Goal: Information Seeking & Learning: Learn about a topic

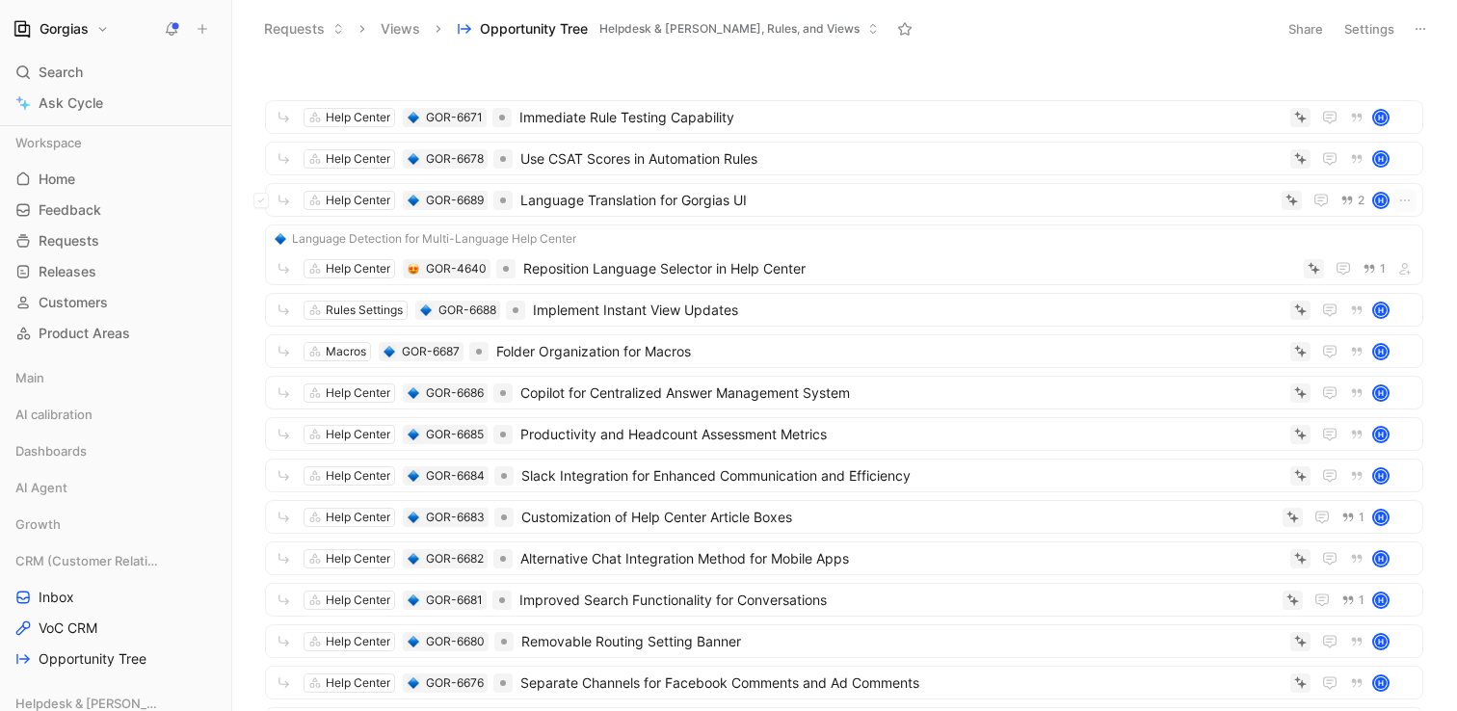
scroll to position [319, 0]
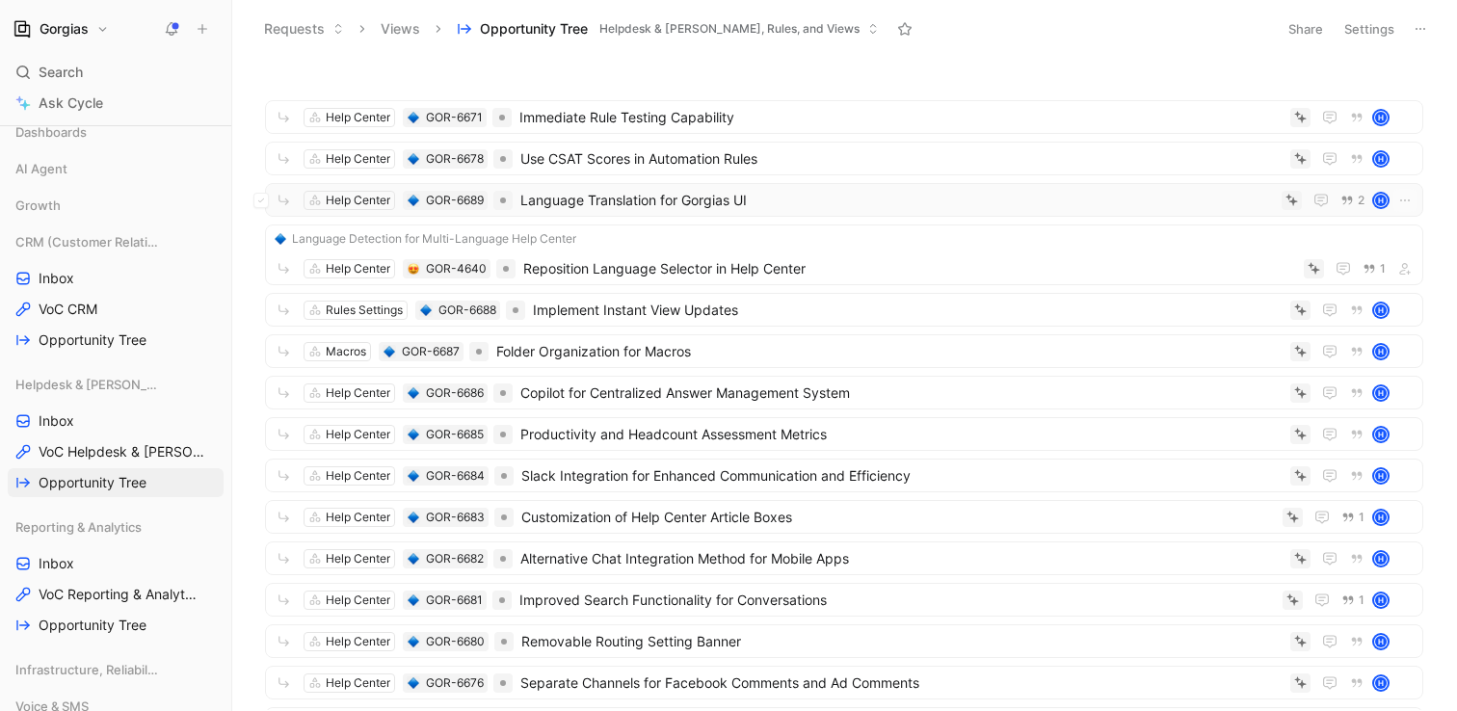
click at [812, 200] on span "Language Translation for Gorgias UI" at bounding box center [898, 200] width 754 height 23
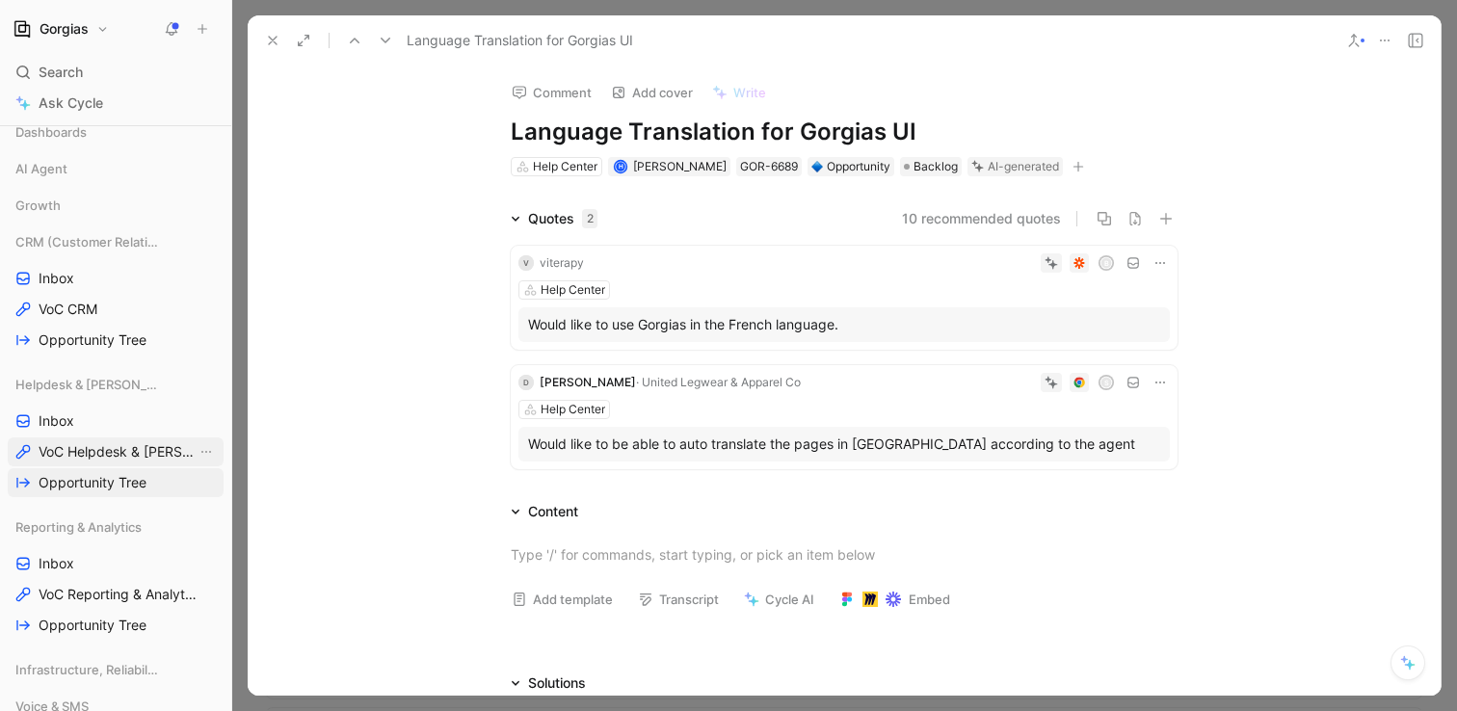
click at [119, 459] on span "VoC Helpdesk & [PERSON_NAME], Rules, and Views" at bounding box center [118, 451] width 158 height 19
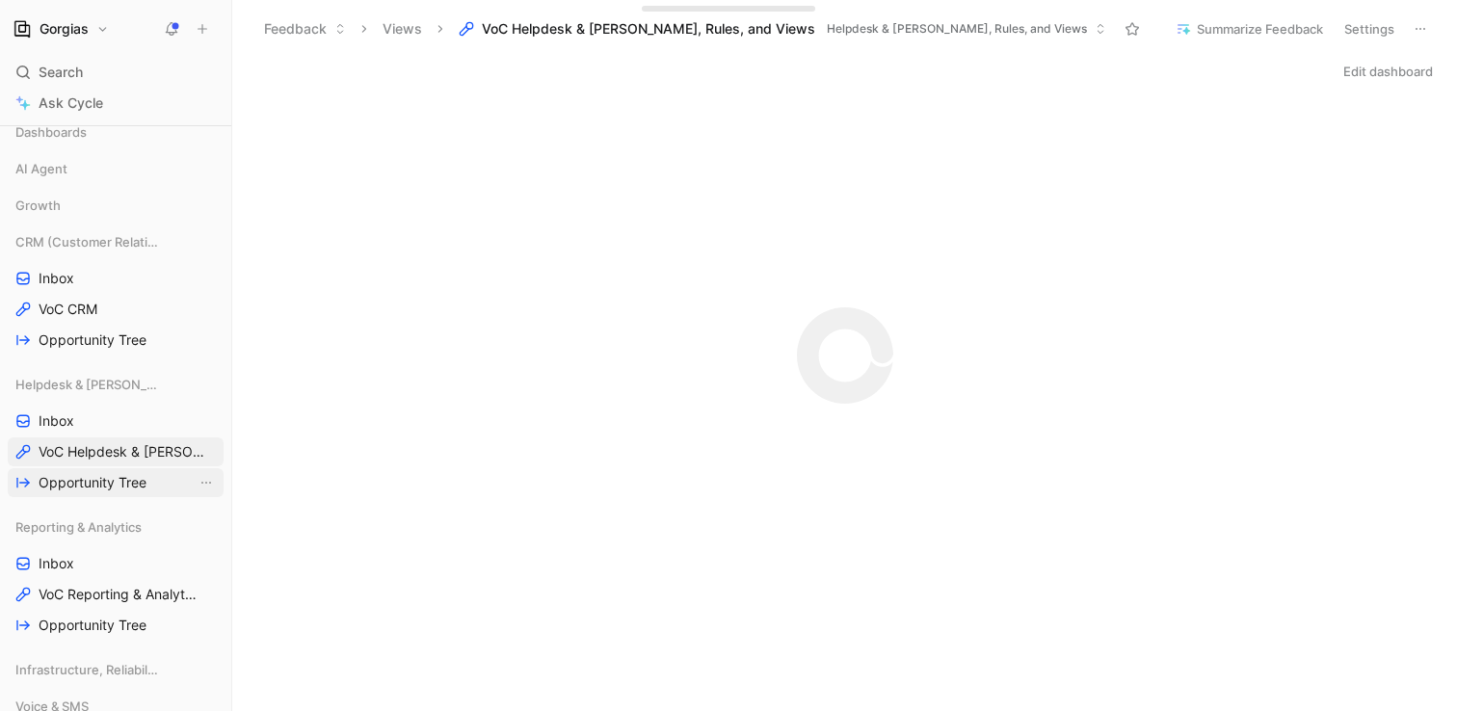
click at [113, 477] on span "Opportunity Tree" at bounding box center [93, 482] width 108 height 19
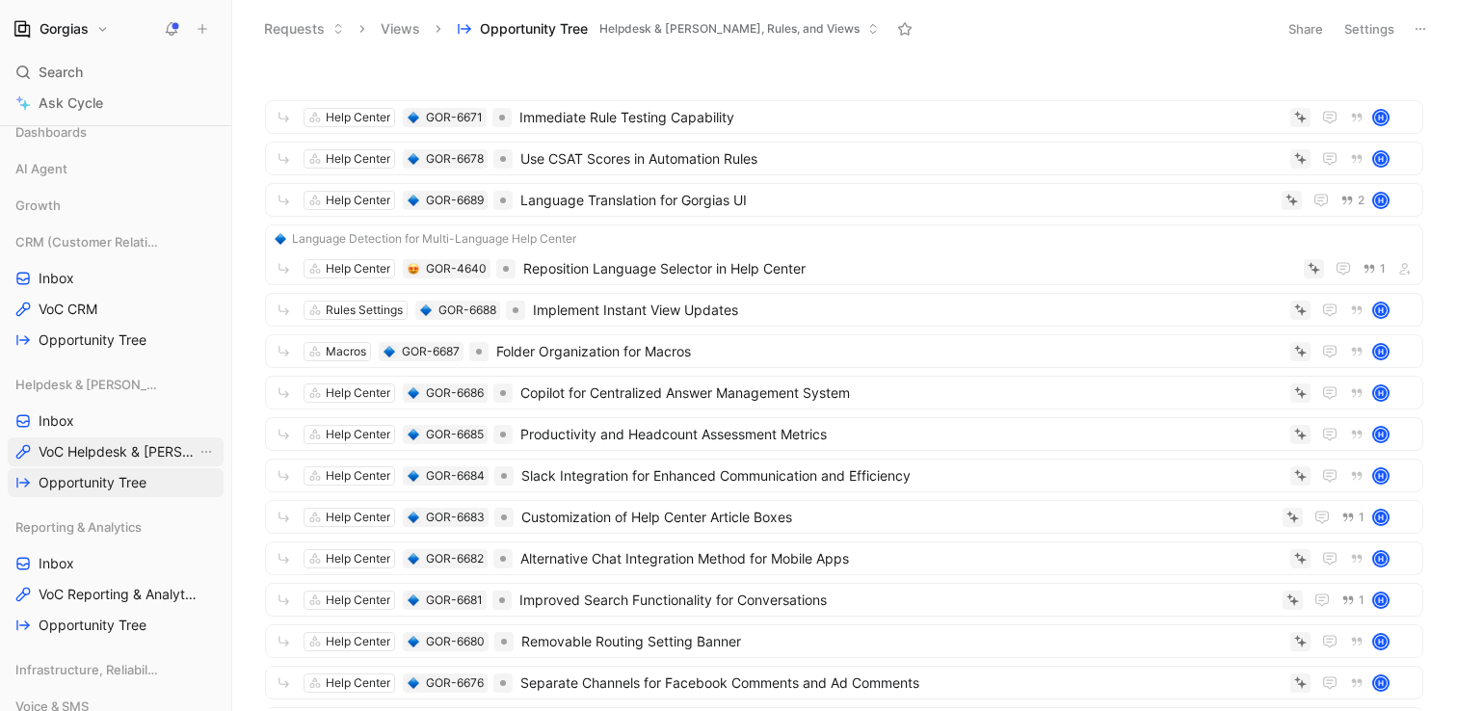
click at [84, 449] on span "VoC Helpdesk & [PERSON_NAME], Rules, and Views" at bounding box center [118, 451] width 158 height 19
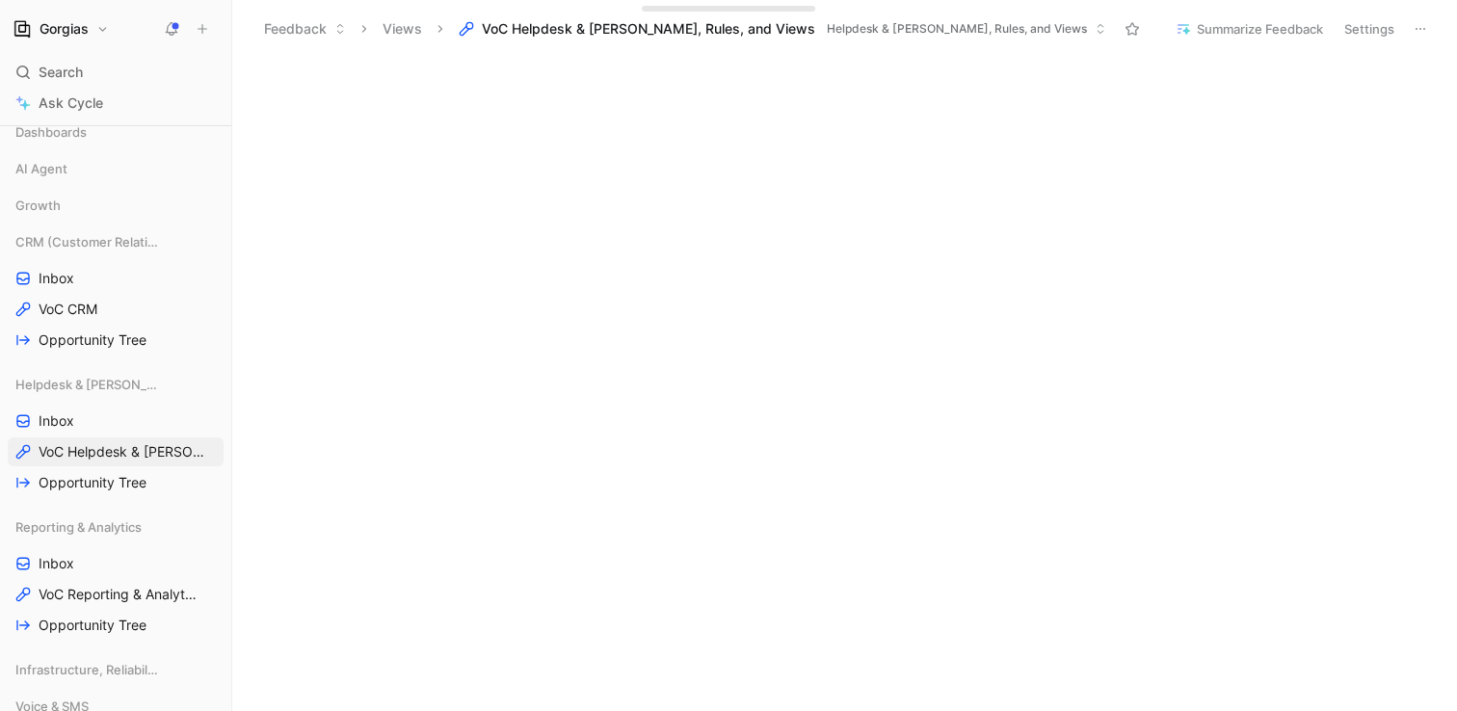
scroll to position [719, 0]
click at [64, 425] on span "Inbox" at bounding box center [57, 421] width 36 height 19
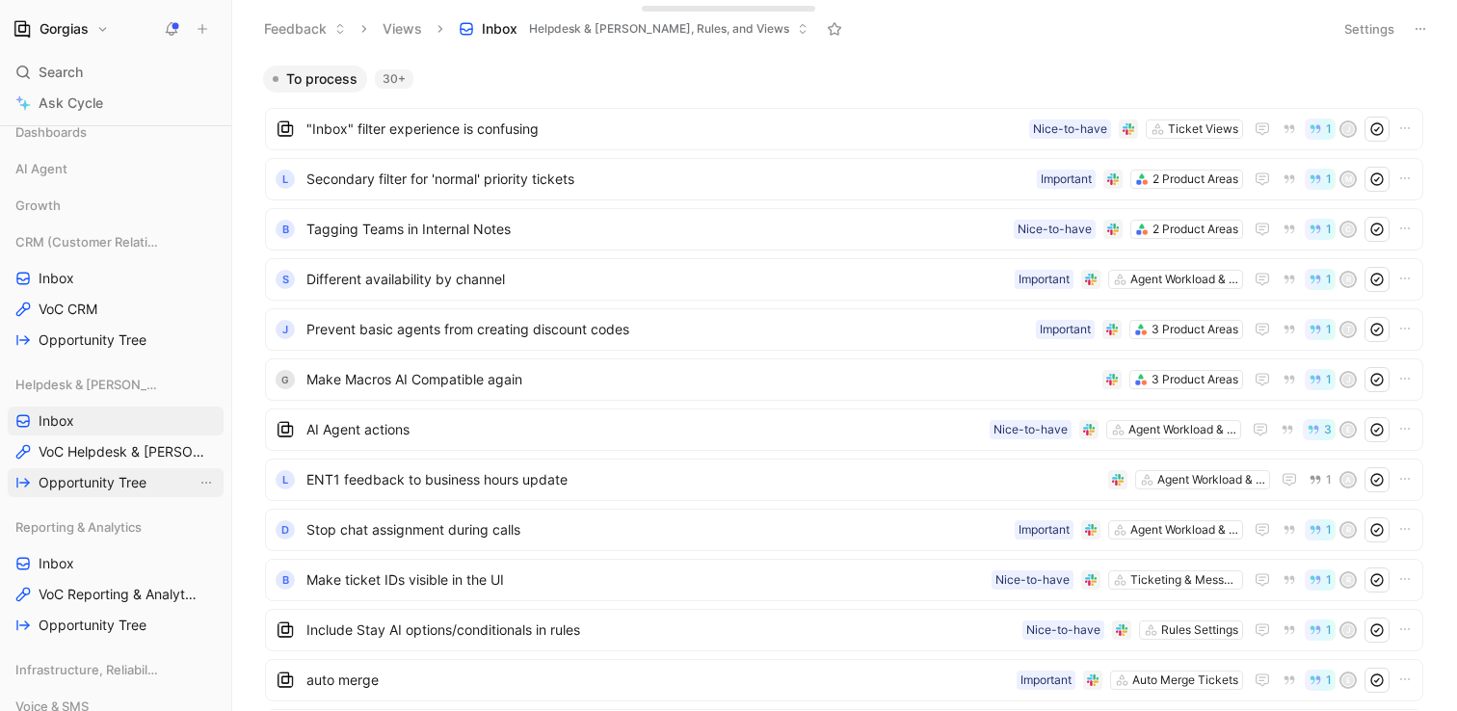
click at [63, 484] on span "Opportunity Tree" at bounding box center [93, 482] width 108 height 19
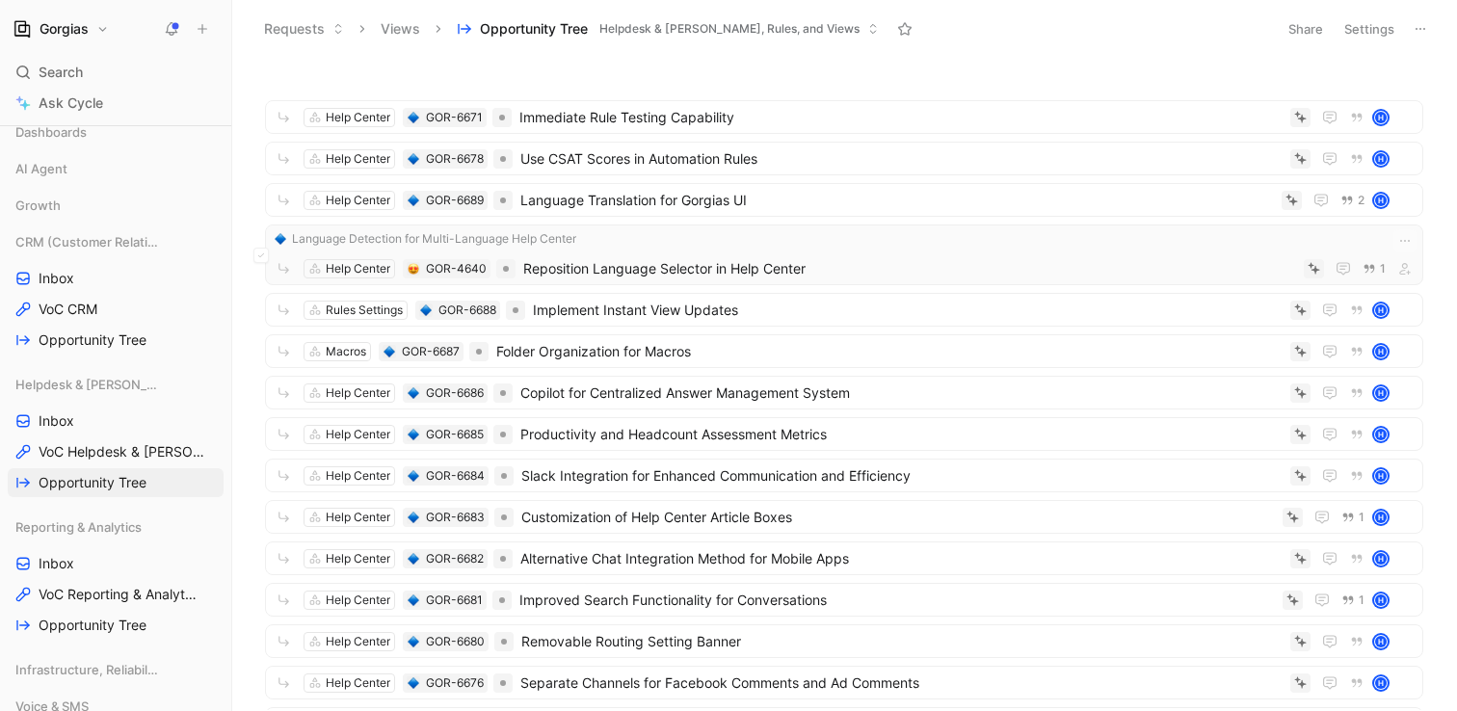
click at [842, 265] on span "Reposition Language Selector in Help Center" at bounding box center [909, 268] width 773 height 23
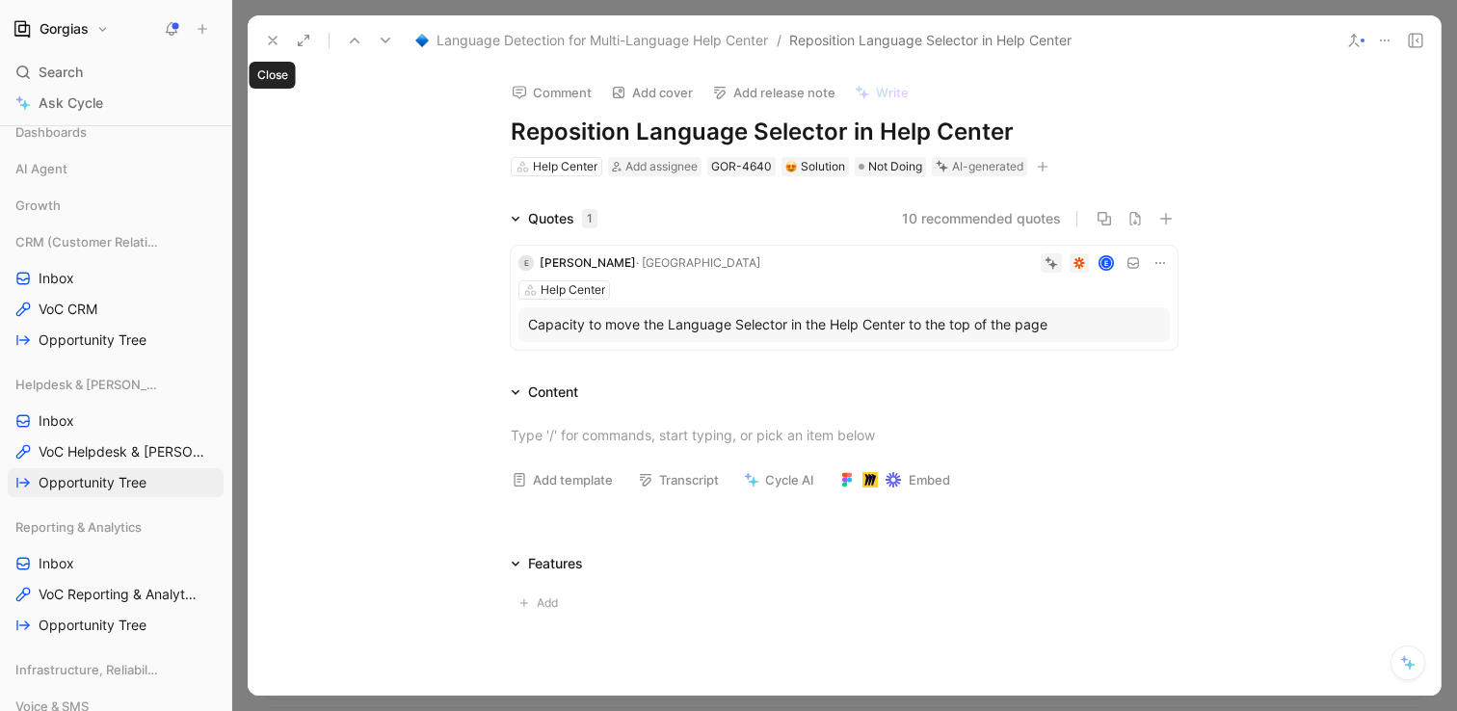
click at [271, 33] on icon at bounding box center [272, 40] width 15 height 15
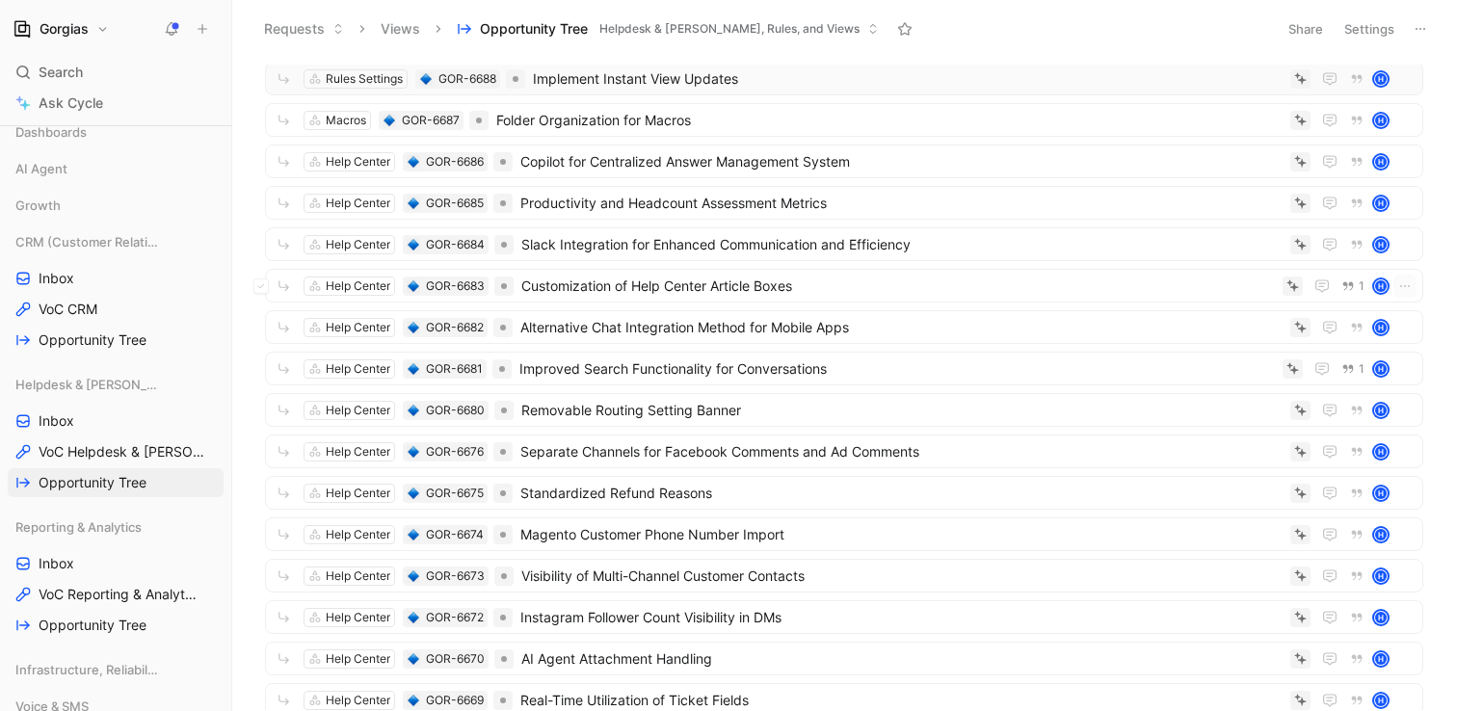
scroll to position [427, 0]
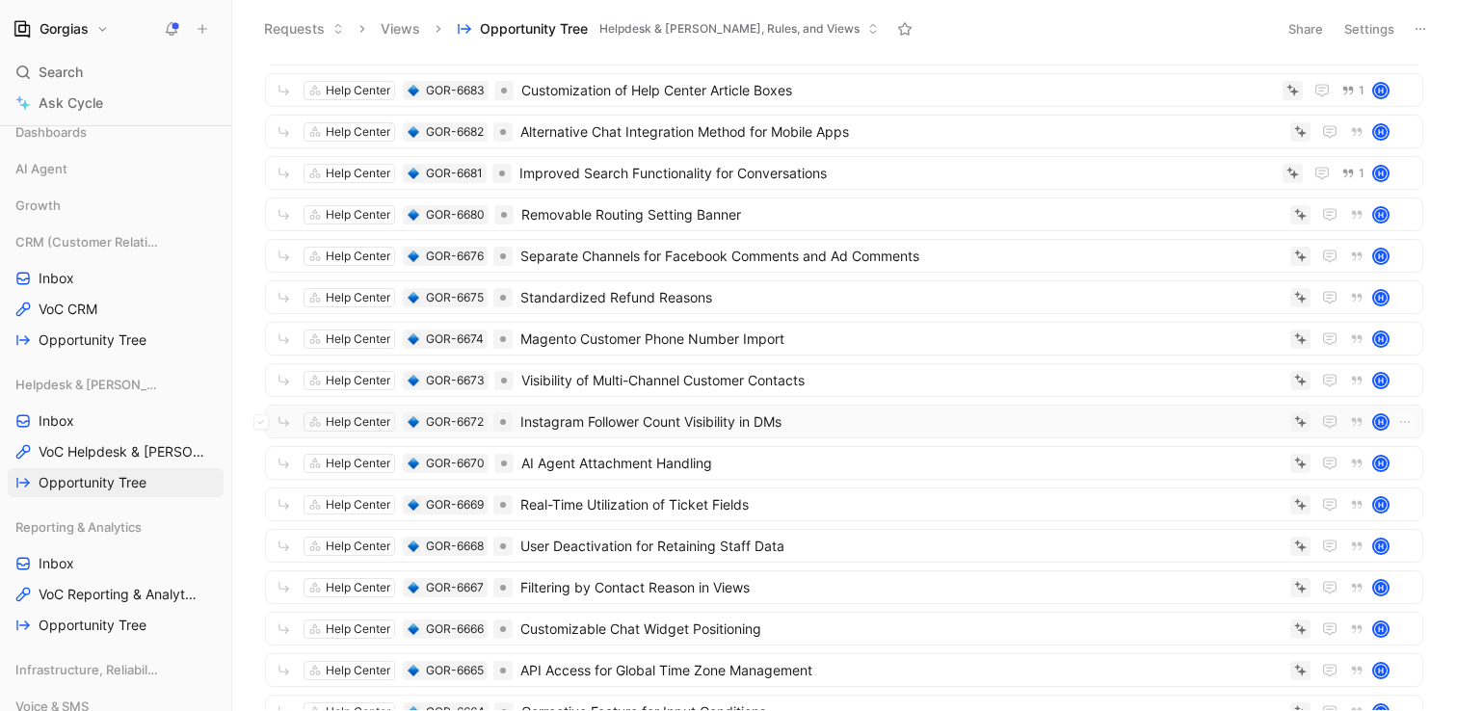
click at [652, 418] on span "Instagram Follower Count Visibility in DMs" at bounding box center [902, 422] width 762 height 23
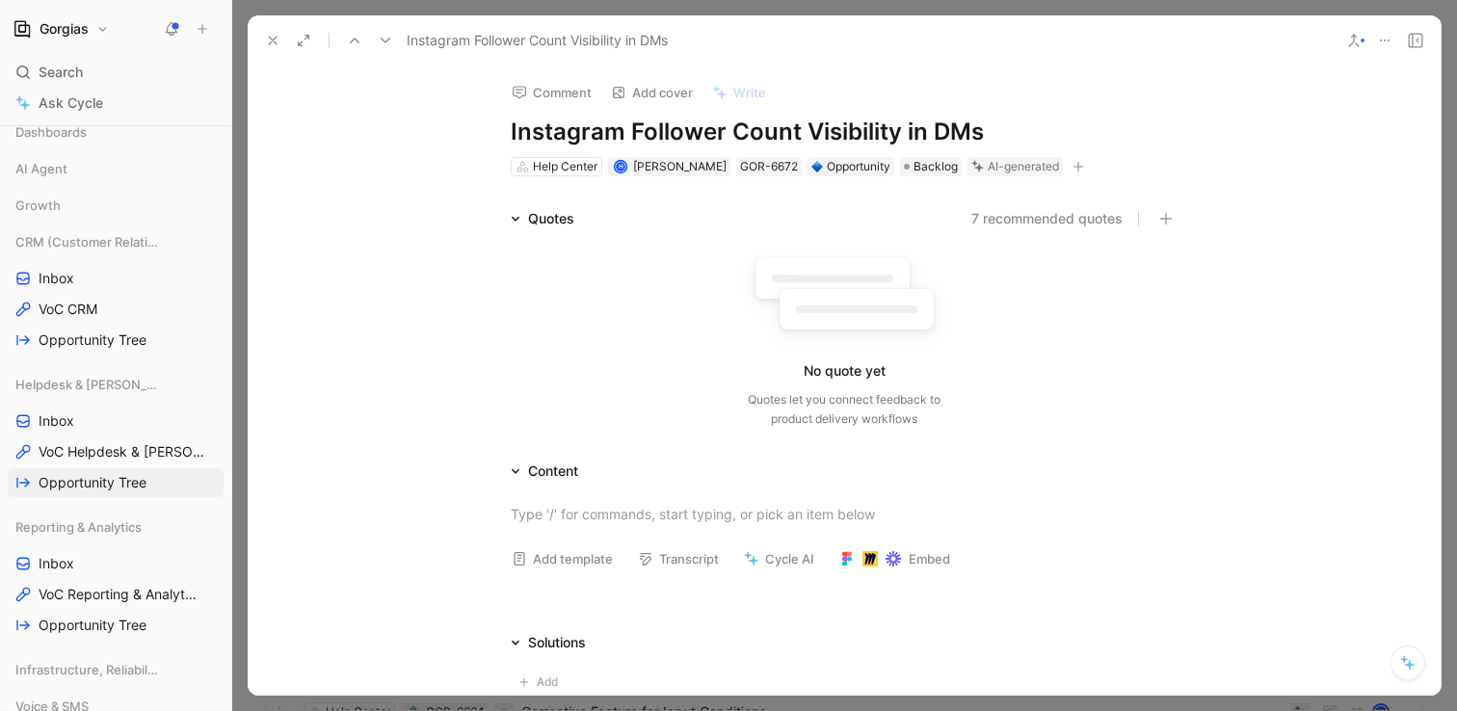
scroll to position [192, 0]
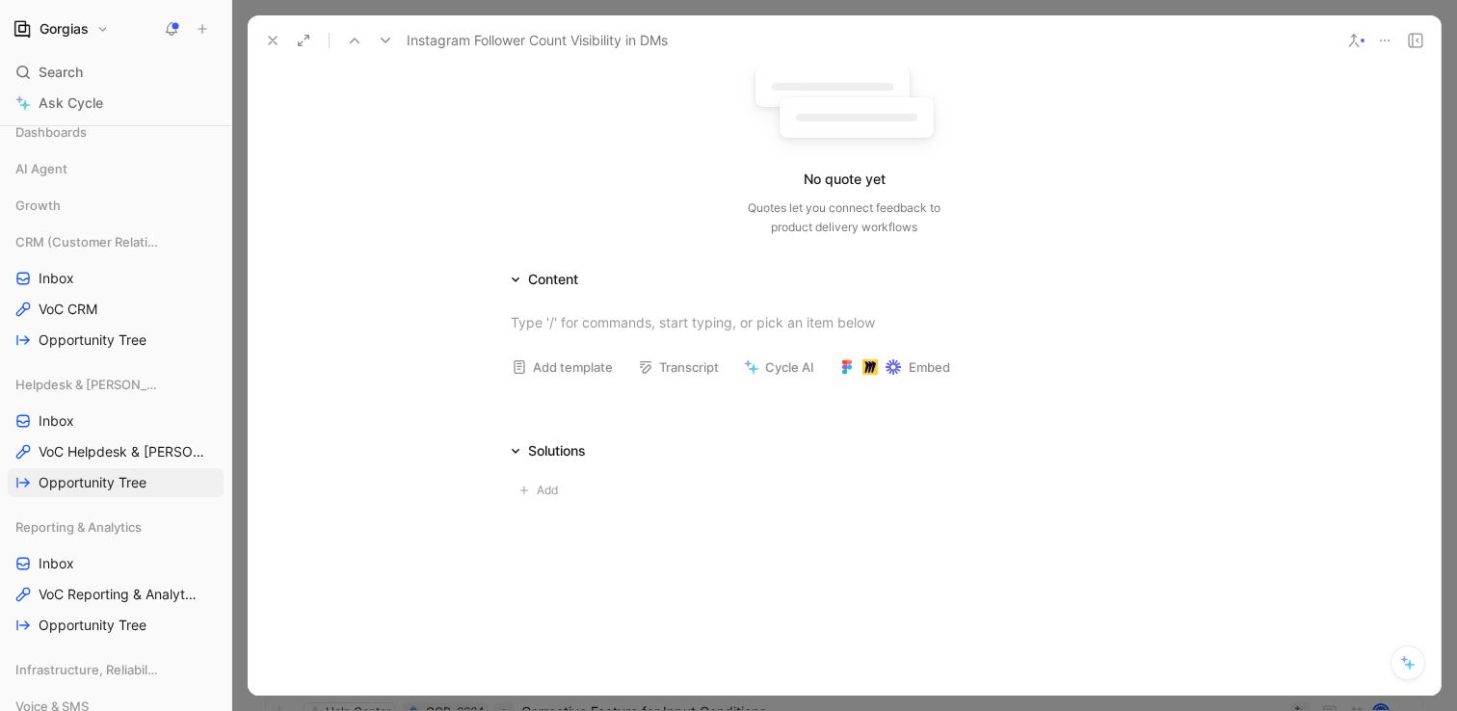
click at [270, 45] on icon at bounding box center [272, 40] width 15 height 15
